Goal: Find specific page/section: Find specific page/section

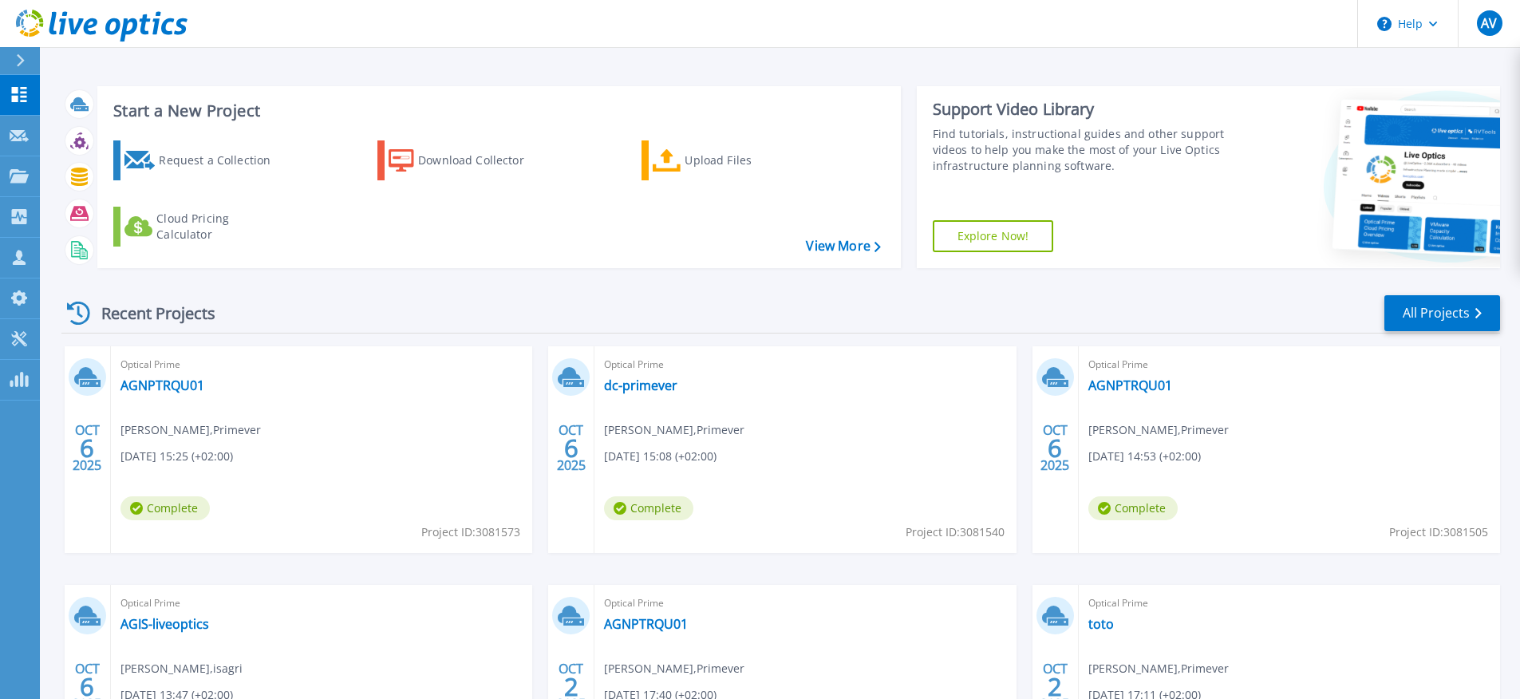
click at [559, 268] on div "Start a New Project Request a Collection Download Collector Upload Files Cloud …" at bounding box center [780, 176] width 1439 height 207
click at [27, 179] on icon at bounding box center [19, 176] width 19 height 14
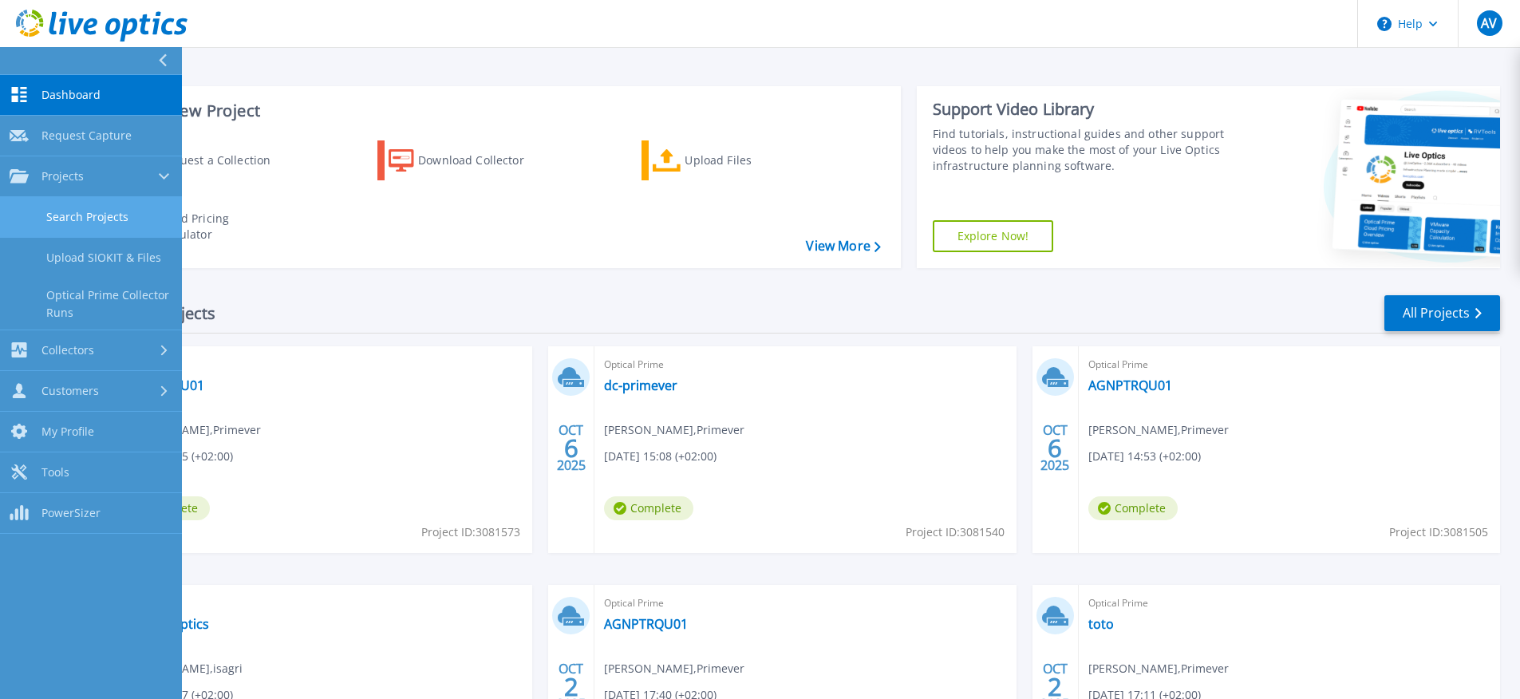
click at [69, 206] on link "Search Projects" at bounding box center [91, 217] width 182 height 41
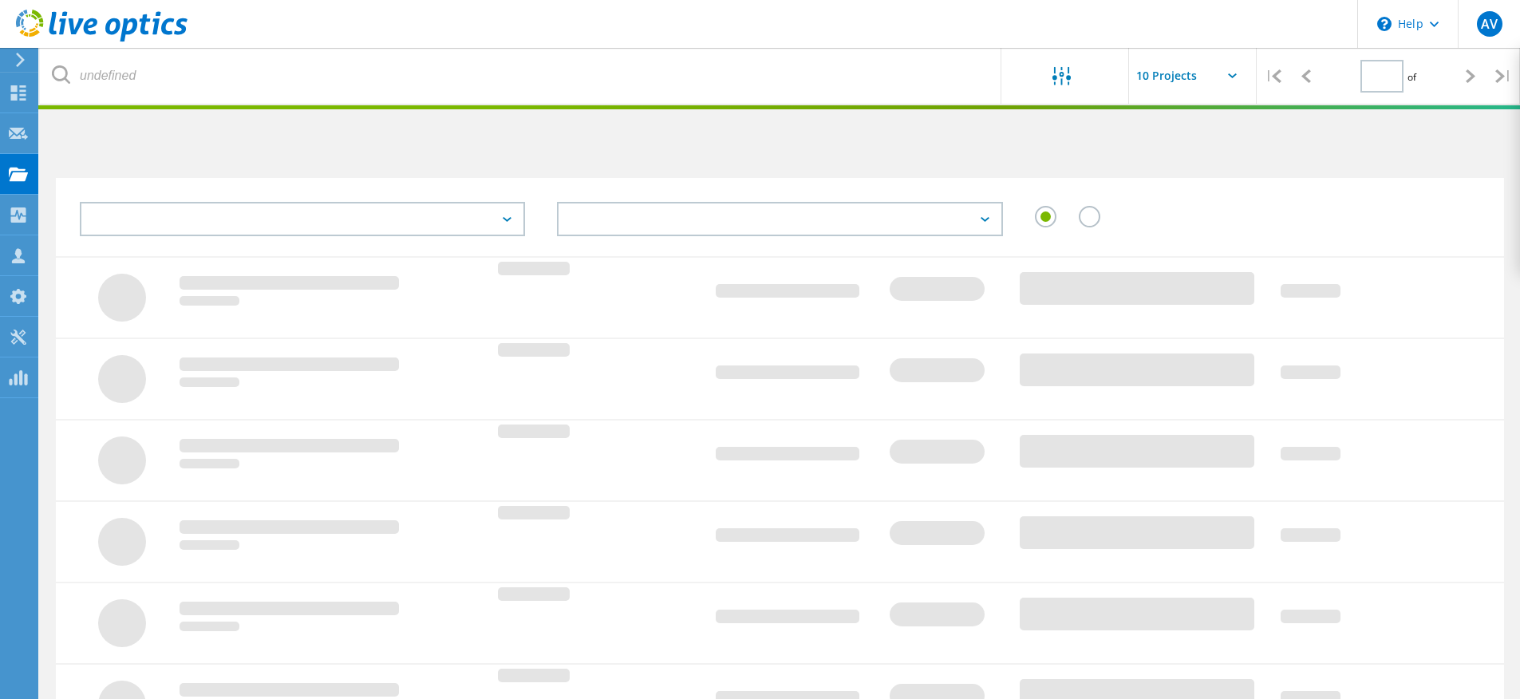
type input "1"
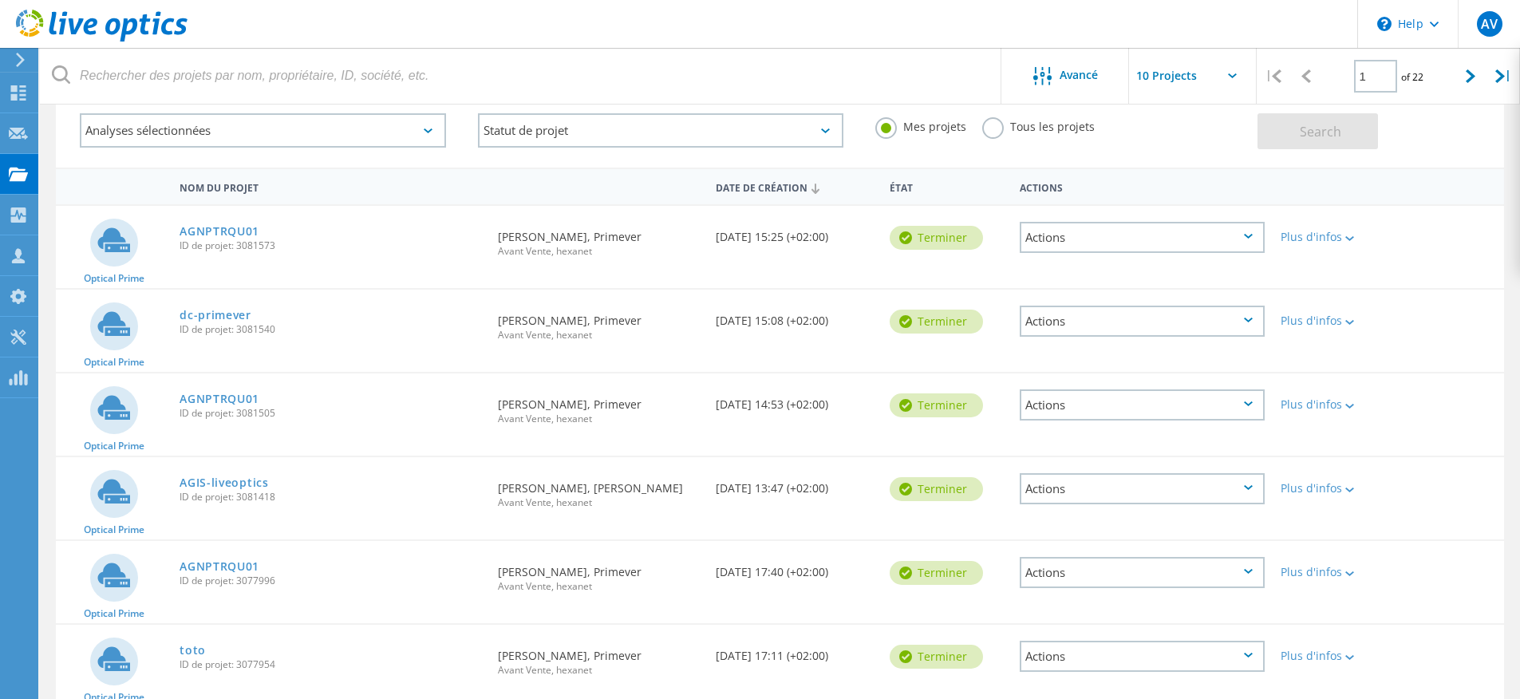
scroll to position [92, 0]
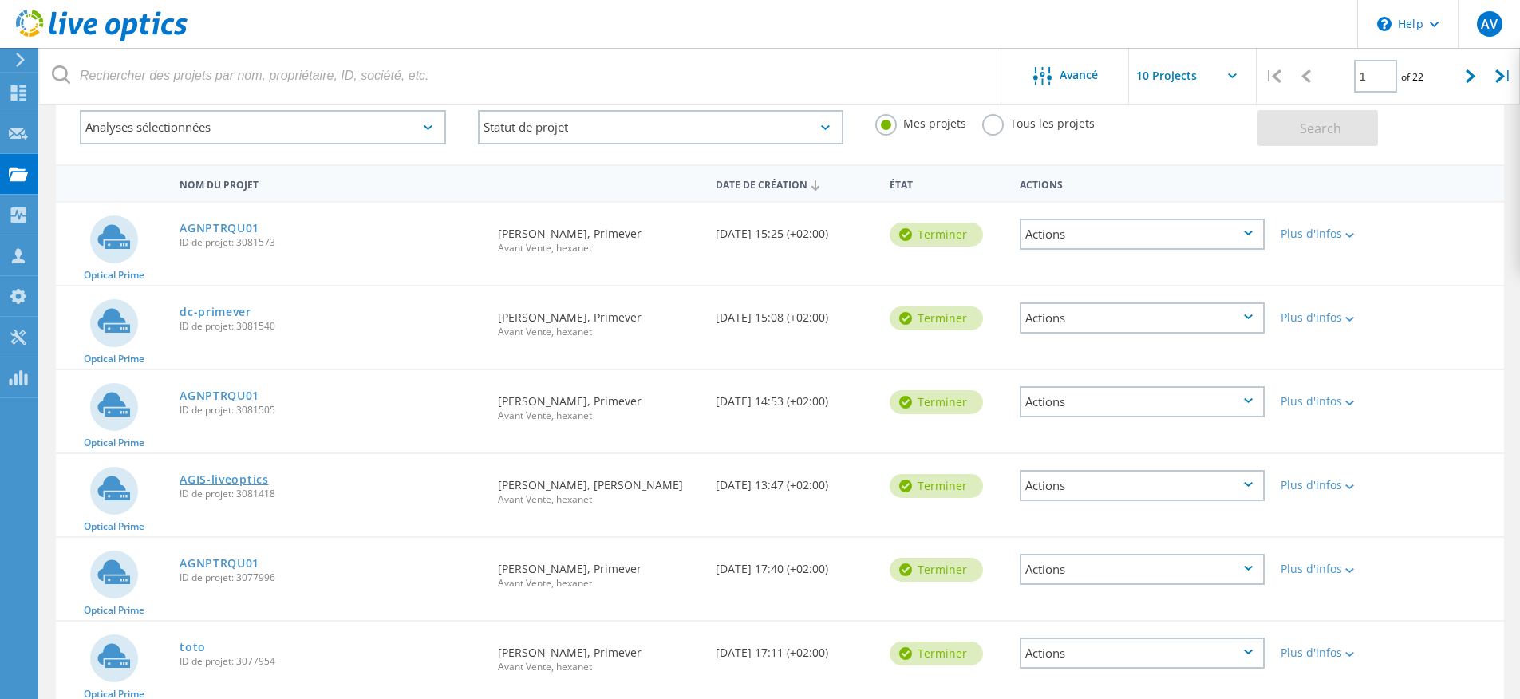
click at [243, 480] on link "AGIS-liveoptics" at bounding box center [224, 479] width 89 height 11
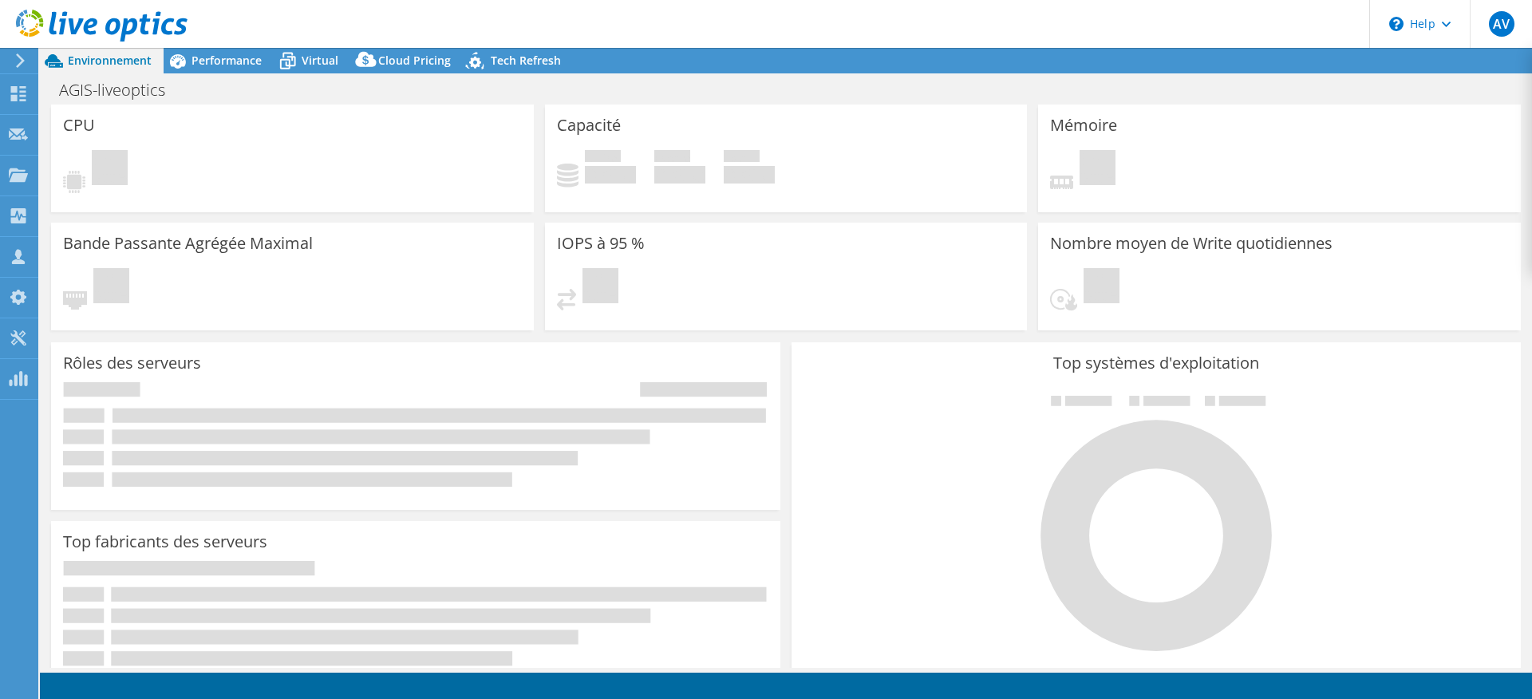
select select "USD"
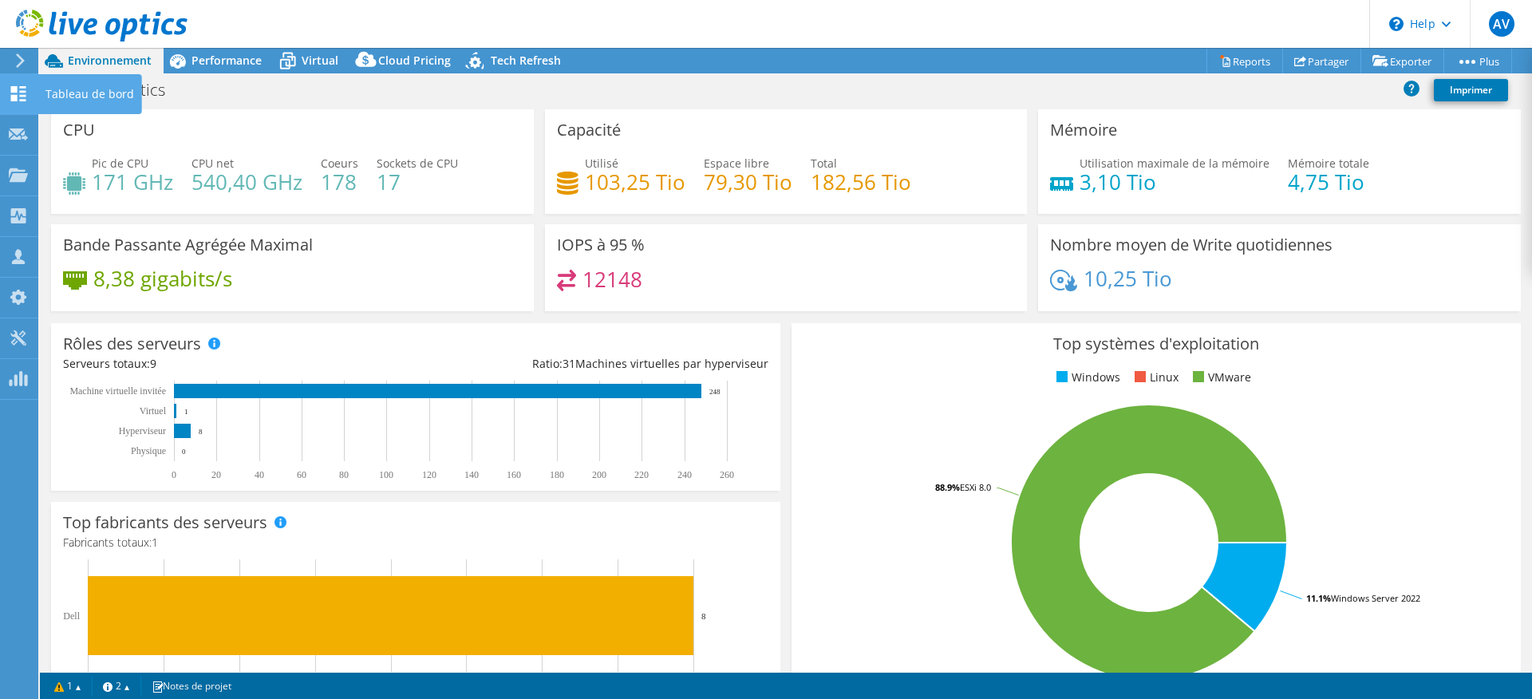
click at [20, 100] on use at bounding box center [18, 93] width 15 height 15
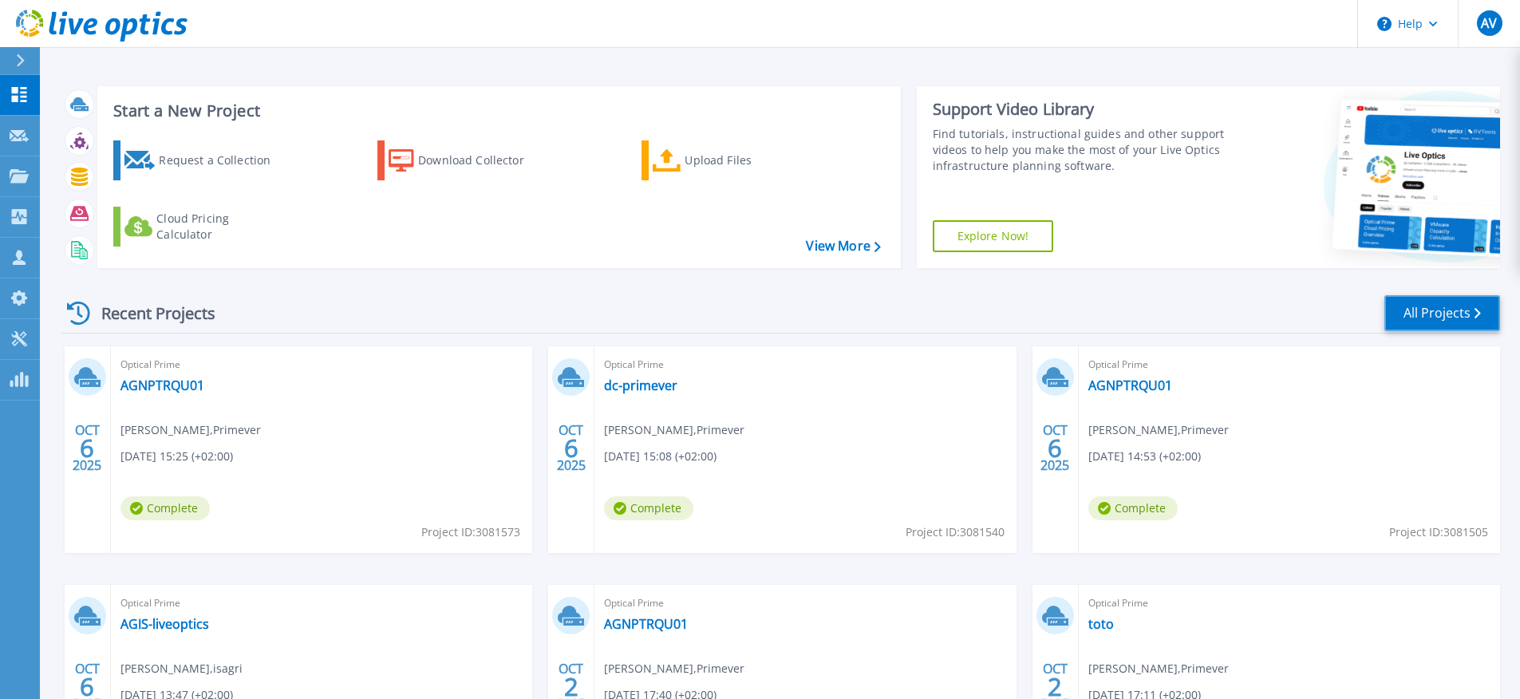
click at [1403, 313] on link "All Projects" at bounding box center [1443, 313] width 116 height 36
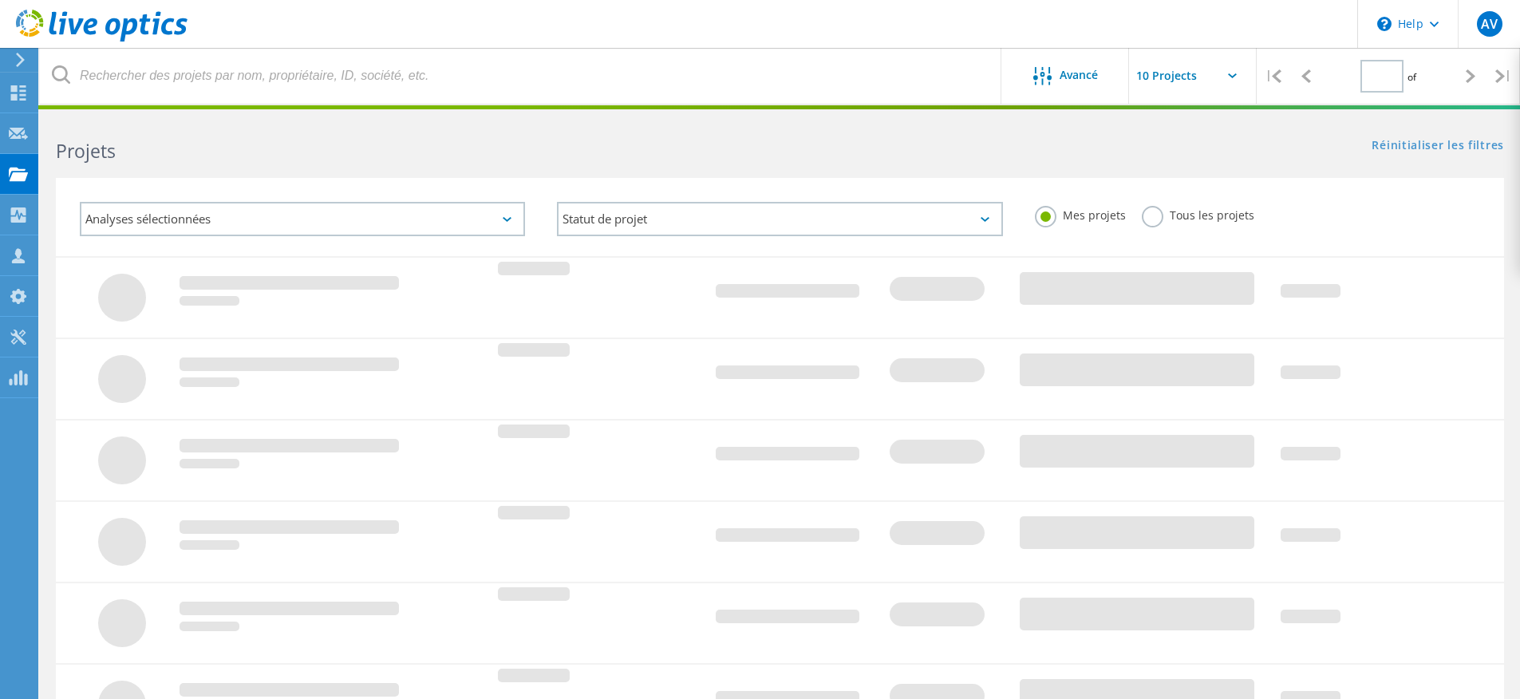
type input "1"
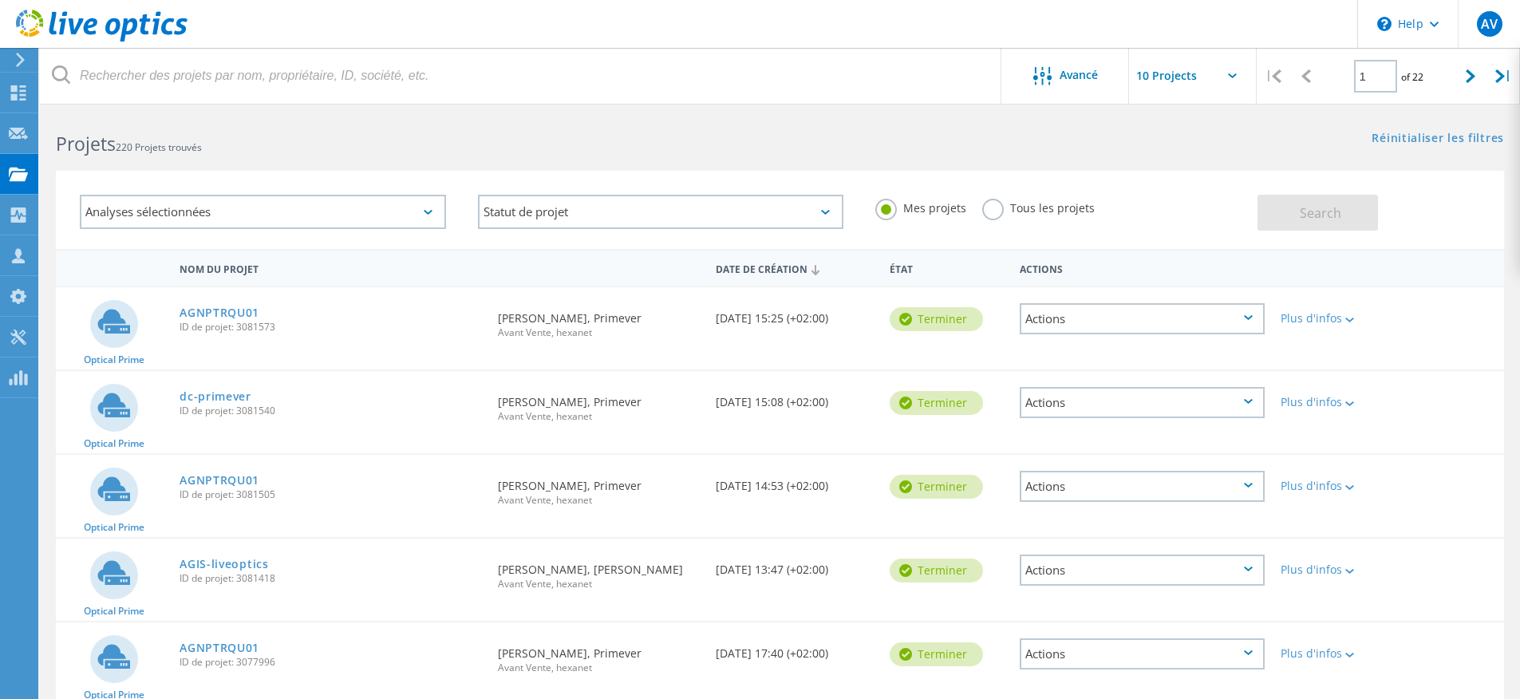
scroll to position [27, 0]
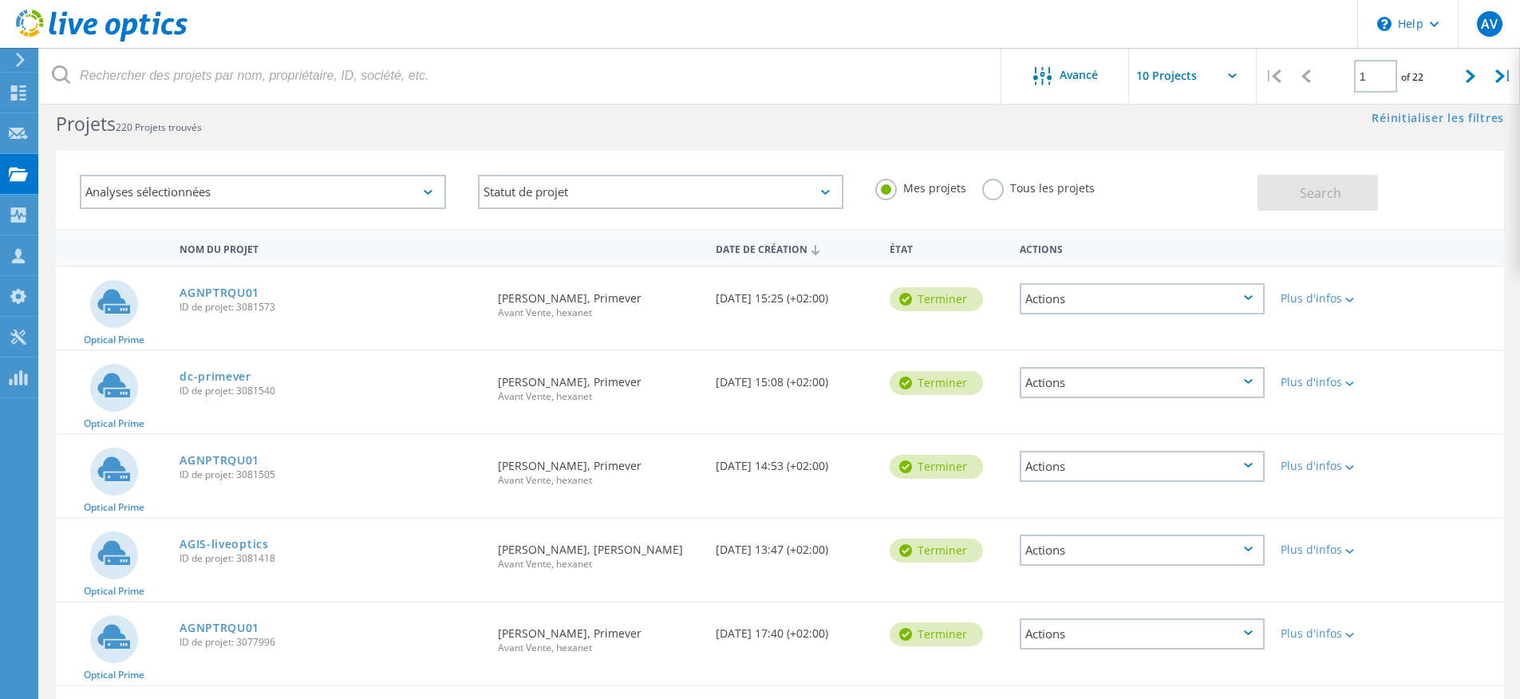
click at [721, 215] on div "Statut de projet En cours Terminer Publié Anonyme Archivé erreur" at bounding box center [661, 192] width 398 height 66
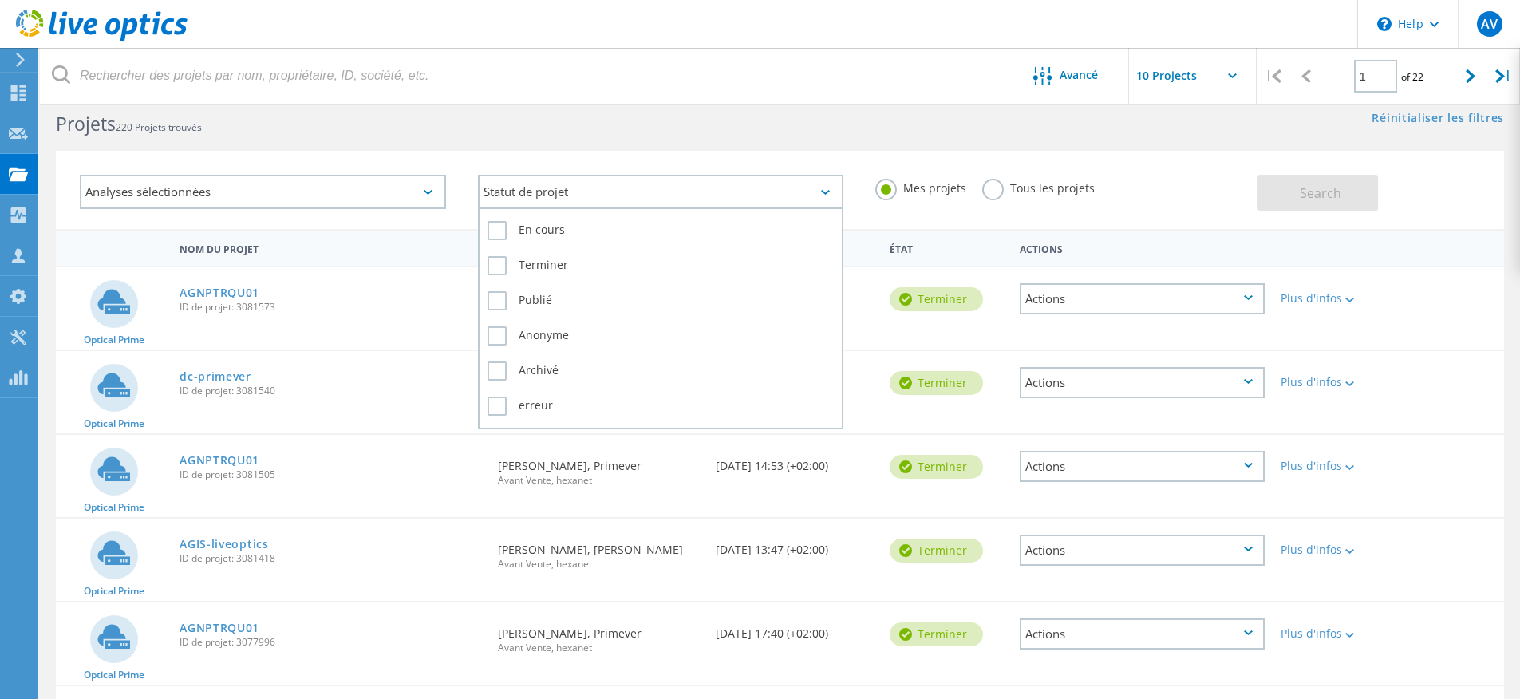
click at [713, 201] on div "Statut de projet" at bounding box center [661, 192] width 366 height 34
click at [504, 224] on label "En cours" at bounding box center [661, 230] width 347 height 19
click at [0, 0] on input "En cours" at bounding box center [0, 0] width 0 height 0
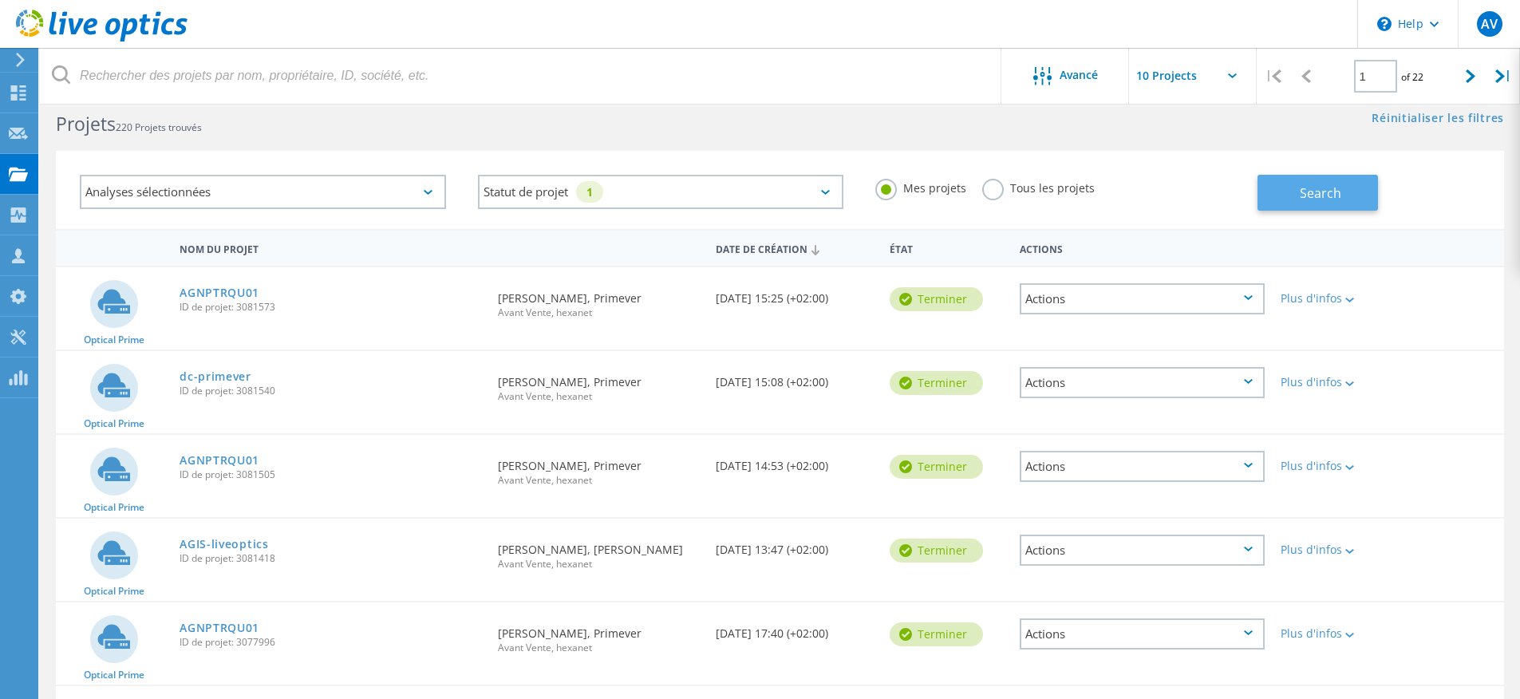
click at [1301, 206] on button "Search" at bounding box center [1318, 193] width 121 height 36
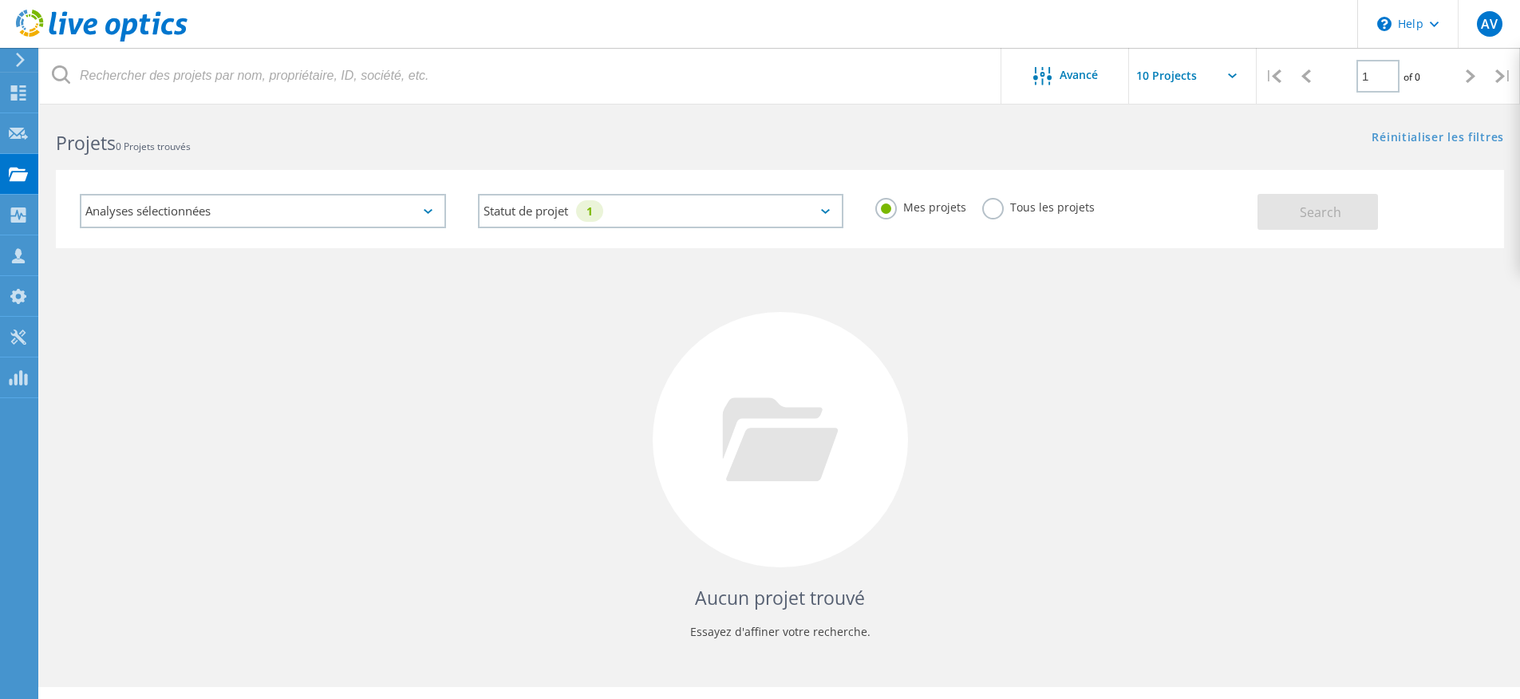
scroll to position [0, 0]
